Goal: Task Accomplishment & Management: Complete application form

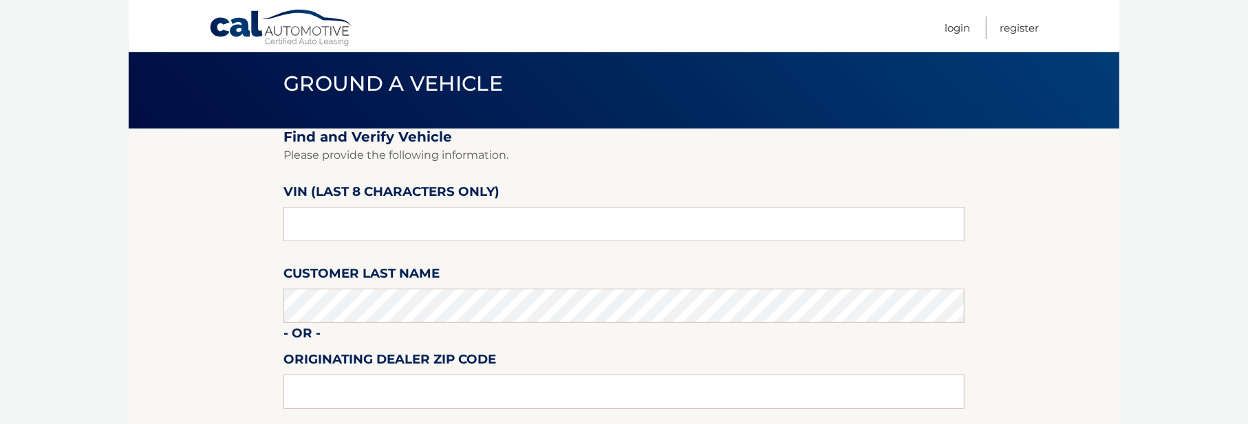
scroll to position [69, 0]
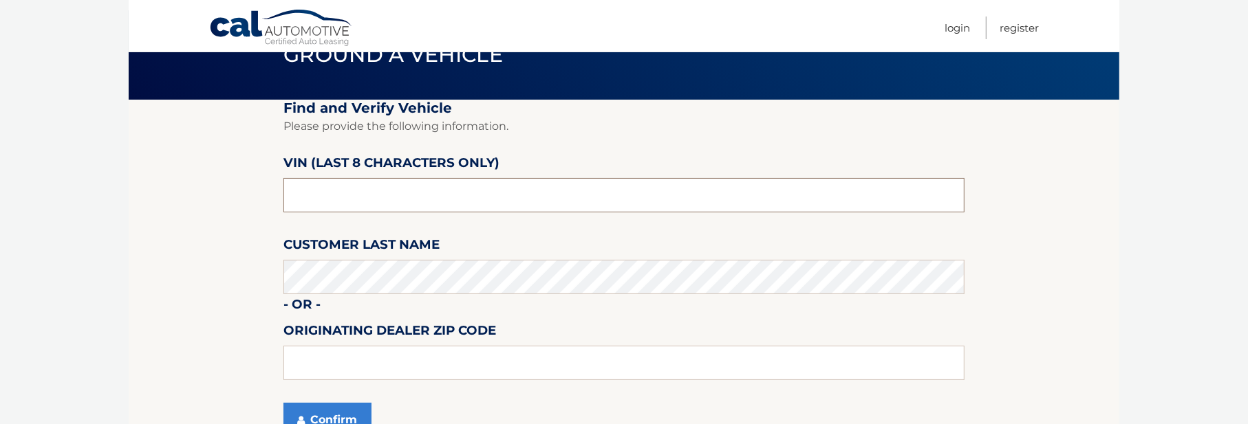
click at [318, 199] on input "text" at bounding box center [623, 195] width 681 height 34
type input "p*******"
type input "PH169312"
click at [217, 342] on section "Find and Verify Vehicle Please provide the following information. VIN (last 8 c…" at bounding box center [624, 277] width 991 height 354
click at [323, 419] on button "Confirm" at bounding box center [327, 420] width 88 height 34
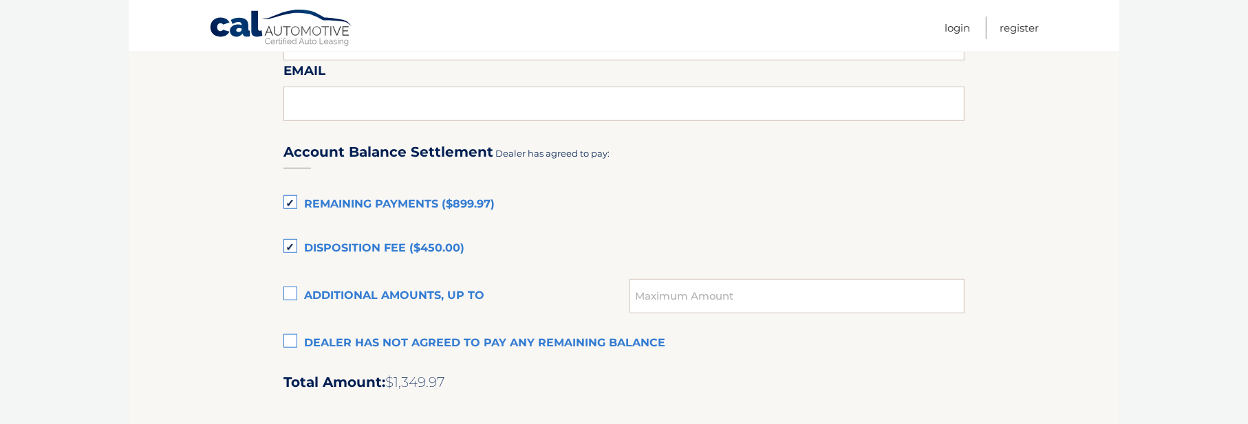
scroll to position [894, 0]
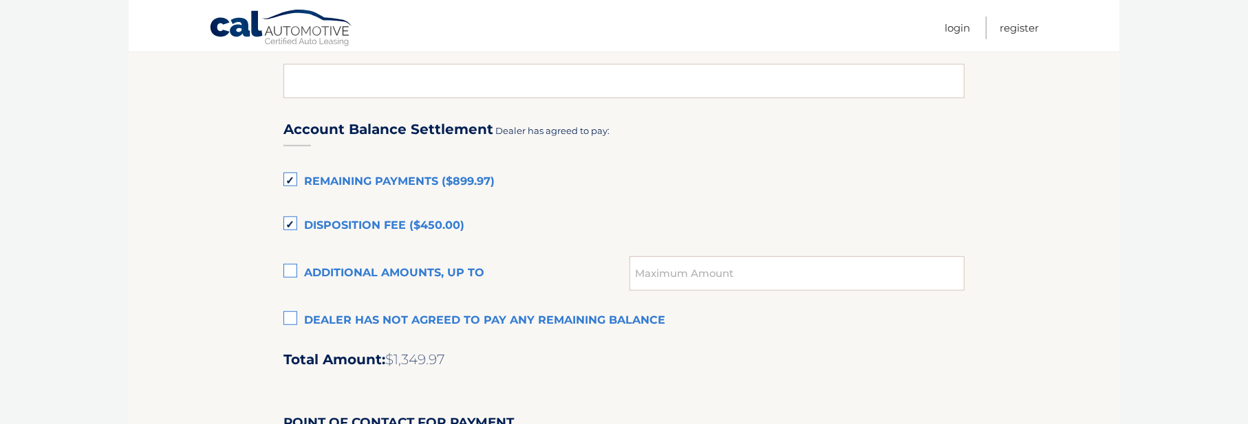
click at [292, 181] on label "Remaining Payments ($899.97)" at bounding box center [623, 183] width 681 height 28
click at [0, 0] on input "Remaining Payments ($899.97)" at bounding box center [0, 0] width 0 height 0
click at [290, 184] on label "Remaining Payments ($899.97)" at bounding box center [623, 183] width 681 height 28
click at [0, 0] on input "Remaining Payments ($899.97)" at bounding box center [0, 0] width 0 height 0
click at [290, 224] on label "Disposition Fee ($450.00)" at bounding box center [623, 227] width 681 height 28
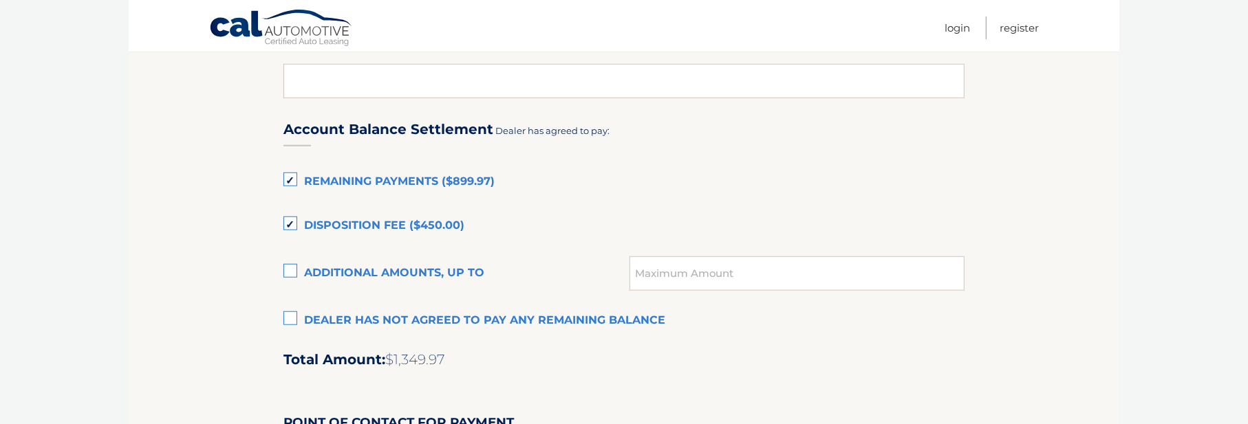
click at [0, 0] on input "Disposition Fee ($450.00)" at bounding box center [0, 0] width 0 height 0
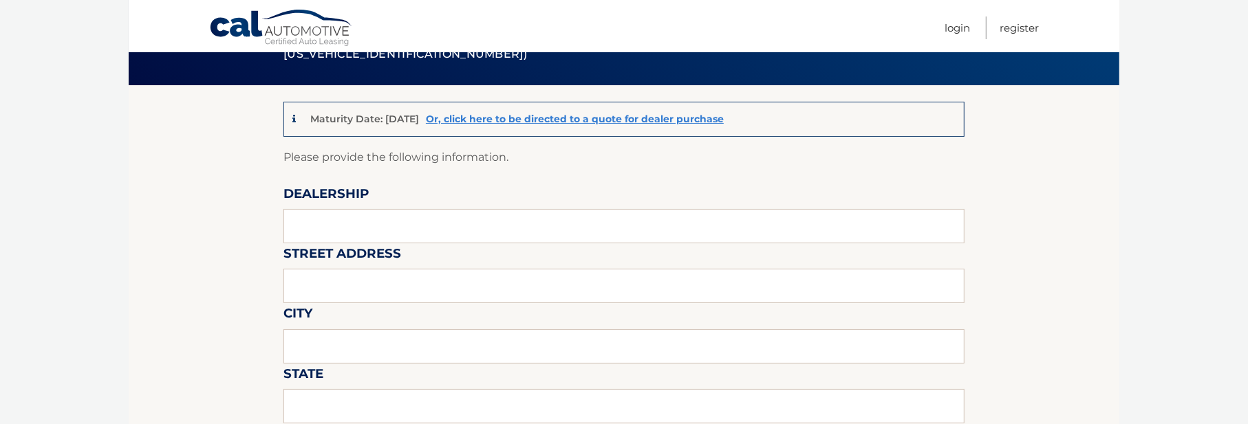
scroll to position [138, 0]
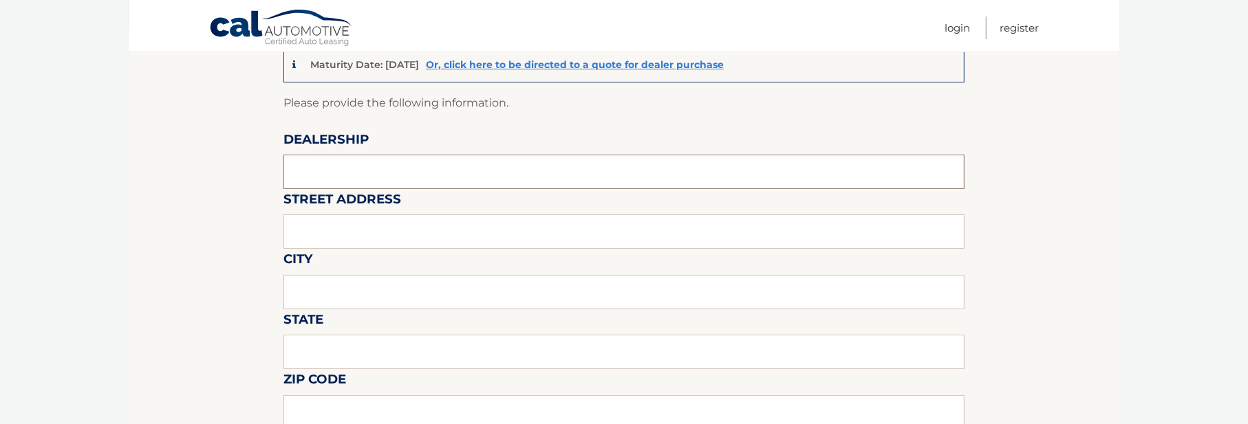
click at [328, 175] on input "text" at bounding box center [623, 172] width 681 height 34
type input "KING HYUNDAI"
click at [363, 228] on input "text" at bounding box center [623, 232] width 681 height 34
type input "1399 SOUTH FEDERAL HIGHWAY"
click at [387, 287] on input "text" at bounding box center [623, 292] width 681 height 34
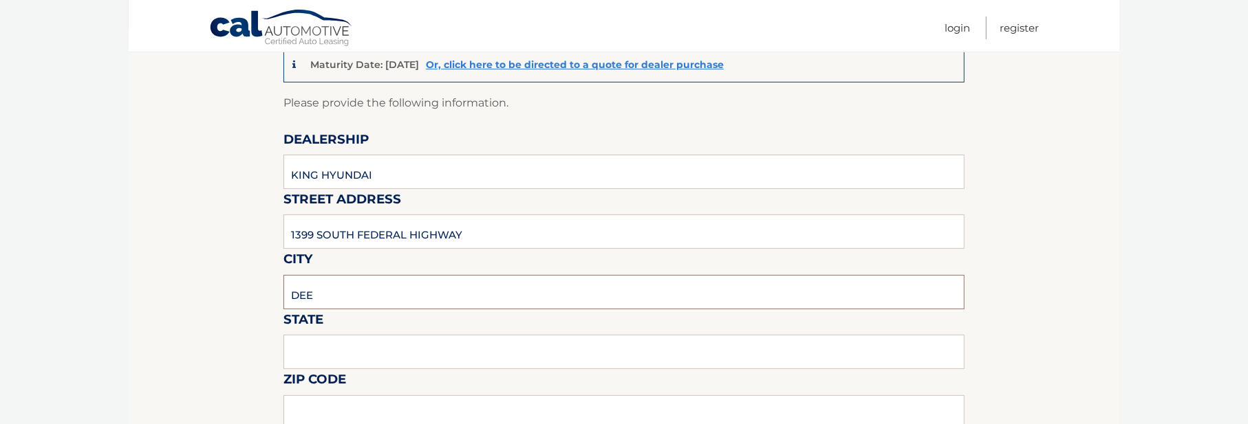
type input "DEERFIELD BEACH"
click at [359, 348] on input "text" at bounding box center [623, 352] width 681 height 34
type input "FL"
click at [349, 406] on input "text" at bounding box center [623, 413] width 681 height 34
type input "33441"
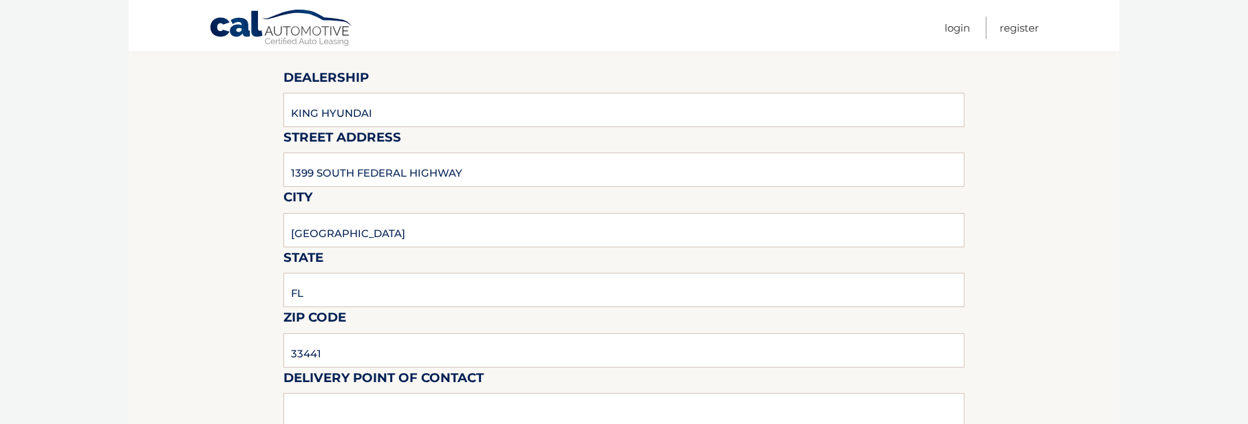
scroll to position [344, 0]
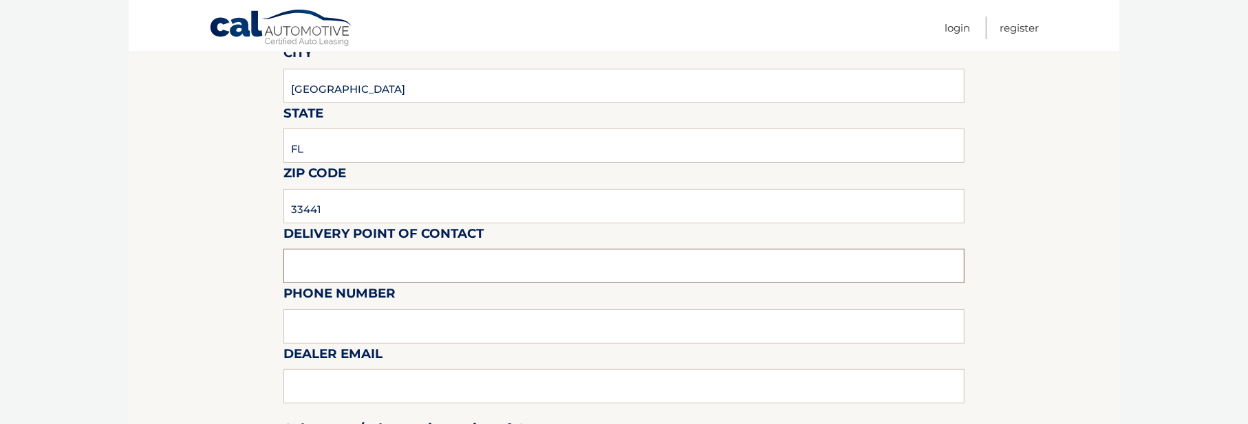
click at [331, 277] on input "text" at bounding box center [623, 266] width 681 height 34
type input "CRAIG BOGART"
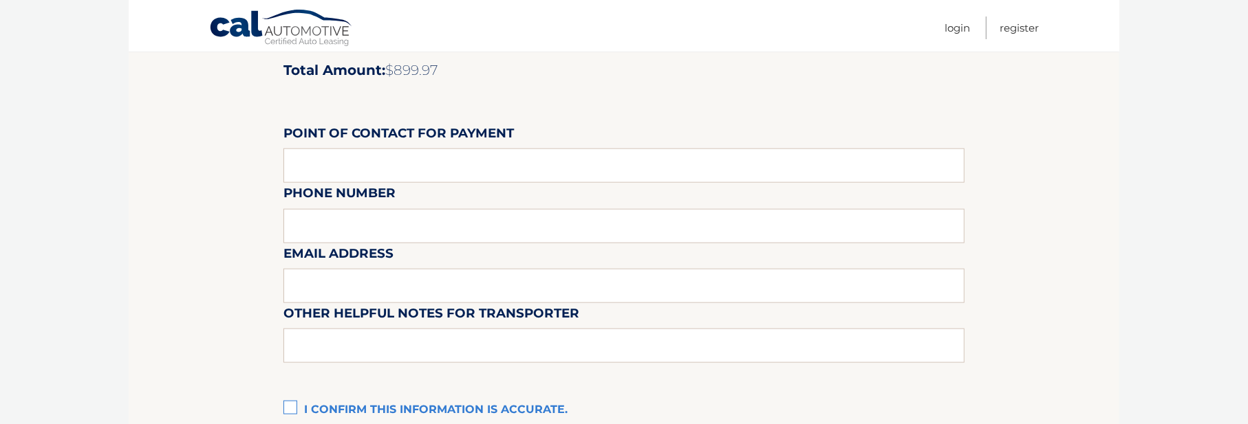
scroll to position [1238, 0]
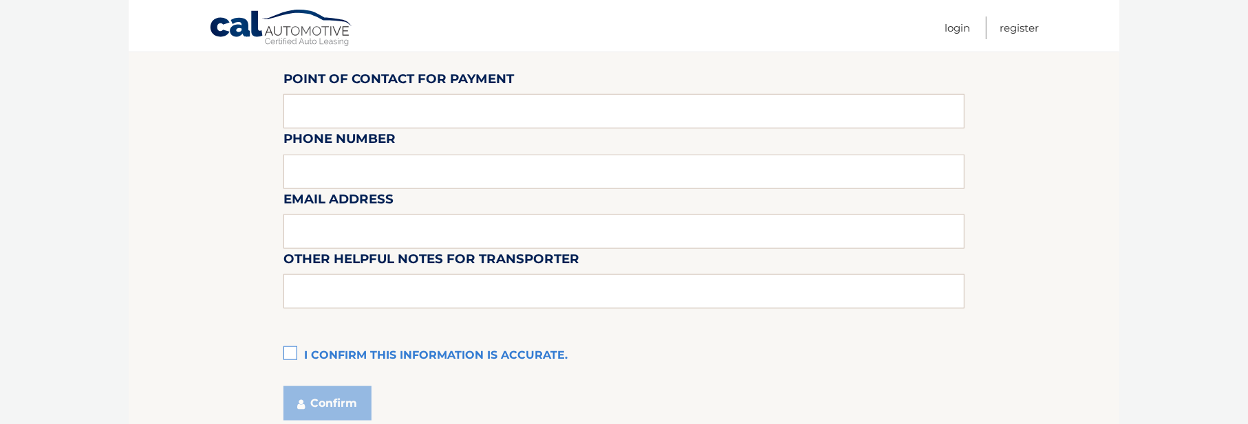
type input "9544213330 EXT 528"
click at [341, 114] on input "text" at bounding box center [623, 111] width 681 height 34
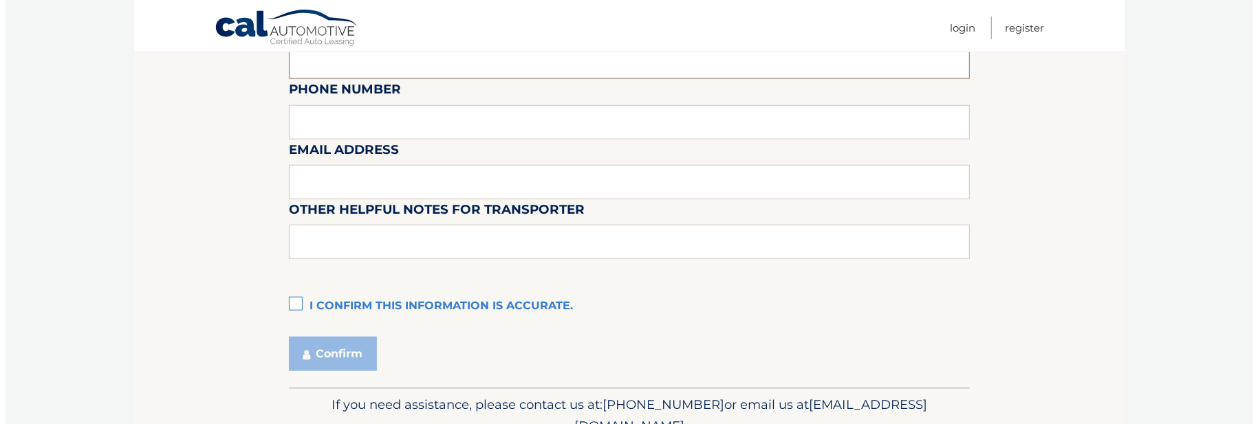
scroll to position [1355, 0]
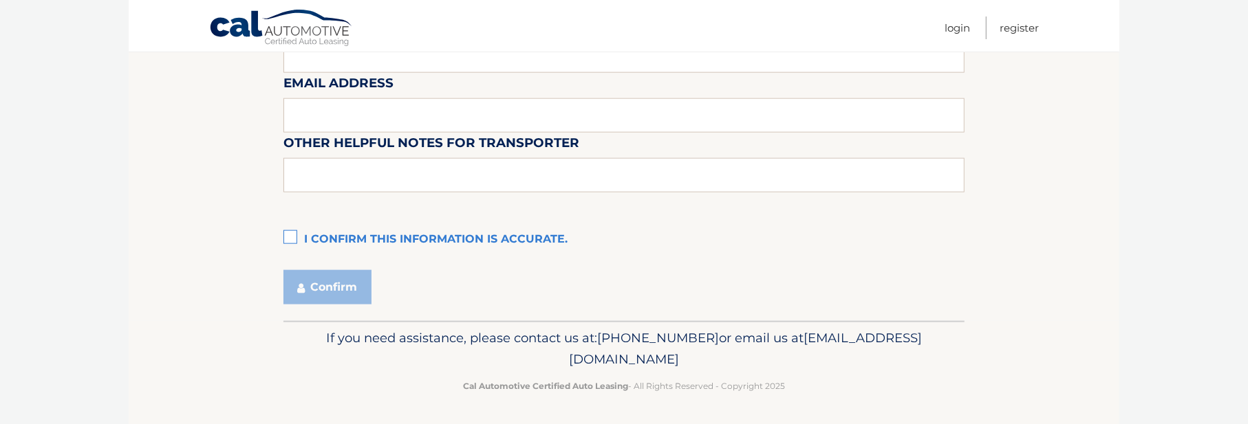
click at [297, 238] on label "I confirm this information is accurate." at bounding box center [623, 240] width 681 height 28
click at [0, 0] on input "I confirm this information is accurate." at bounding box center [0, 0] width 0 height 0
click at [333, 286] on button "Confirm" at bounding box center [327, 287] width 88 height 34
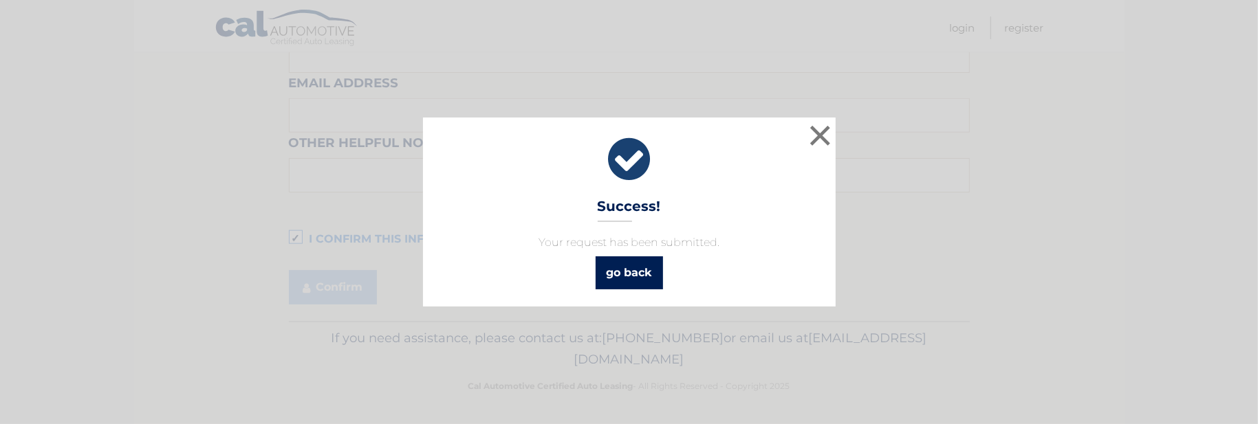
click at [626, 270] on link "go back" at bounding box center [629, 273] width 67 height 33
